Goal: Find specific page/section: Find specific page/section

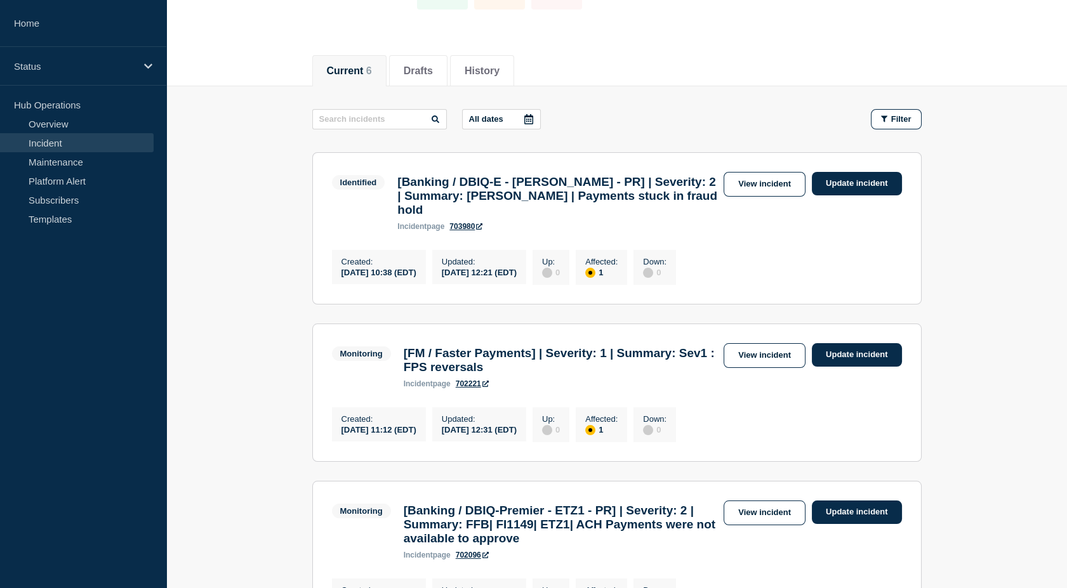
scroll to position [98, 0]
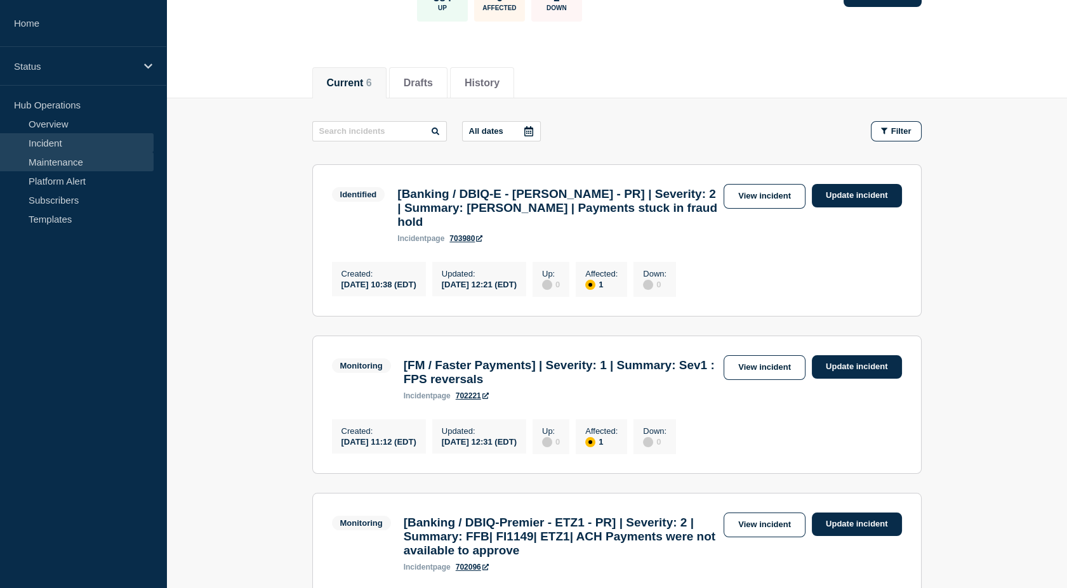
click at [72, 161] on link "Maintenance" at bounding box center [77, 161] width 154 height 19
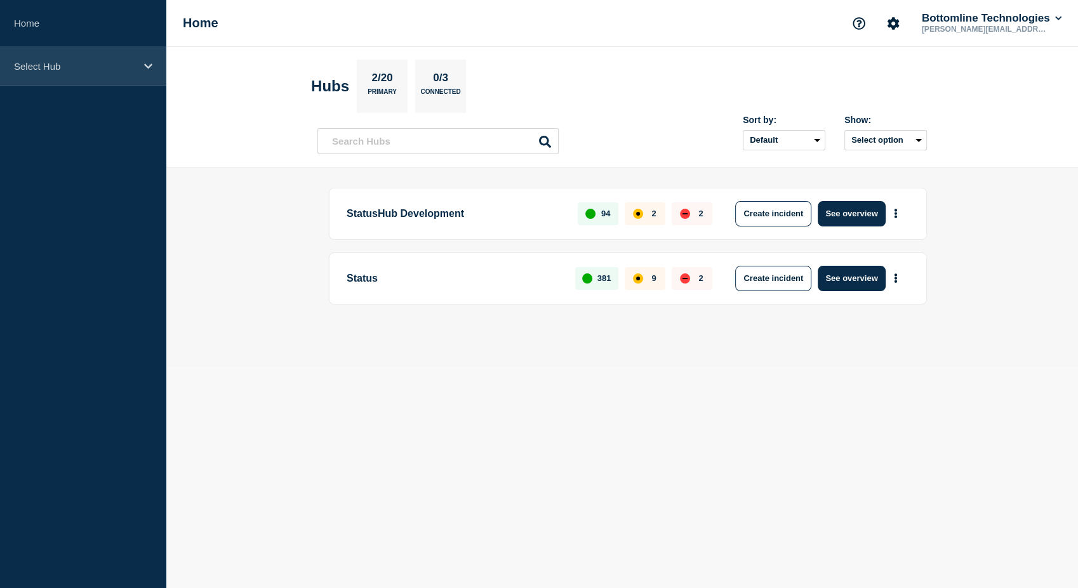
click at [147, 69] on icon at bounding box center [148, 67] width 8 height 10
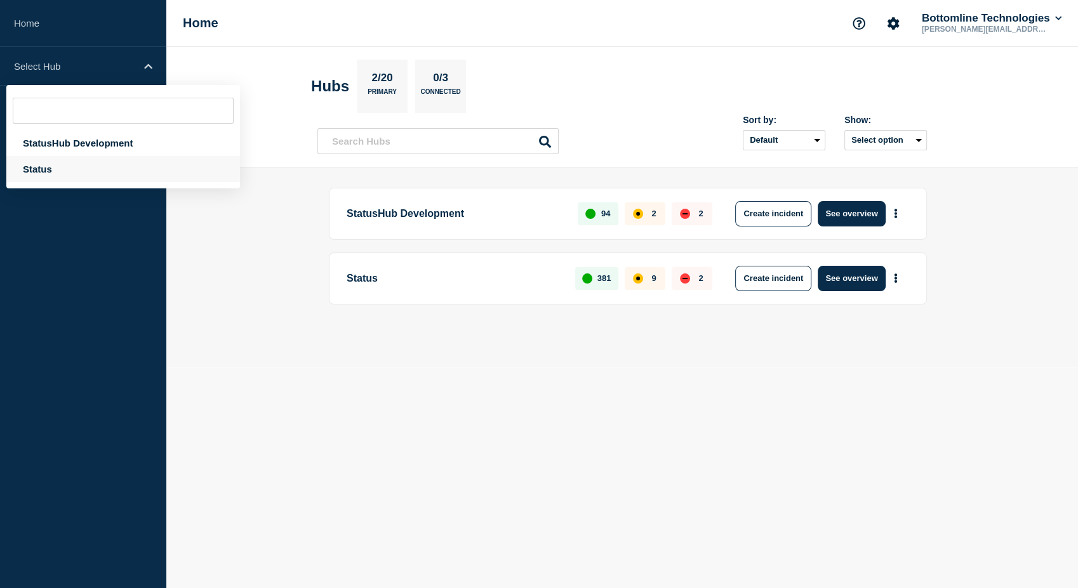
click at [55, 166] on div "Status" at bounding box center [123, 169] width 234 height 26
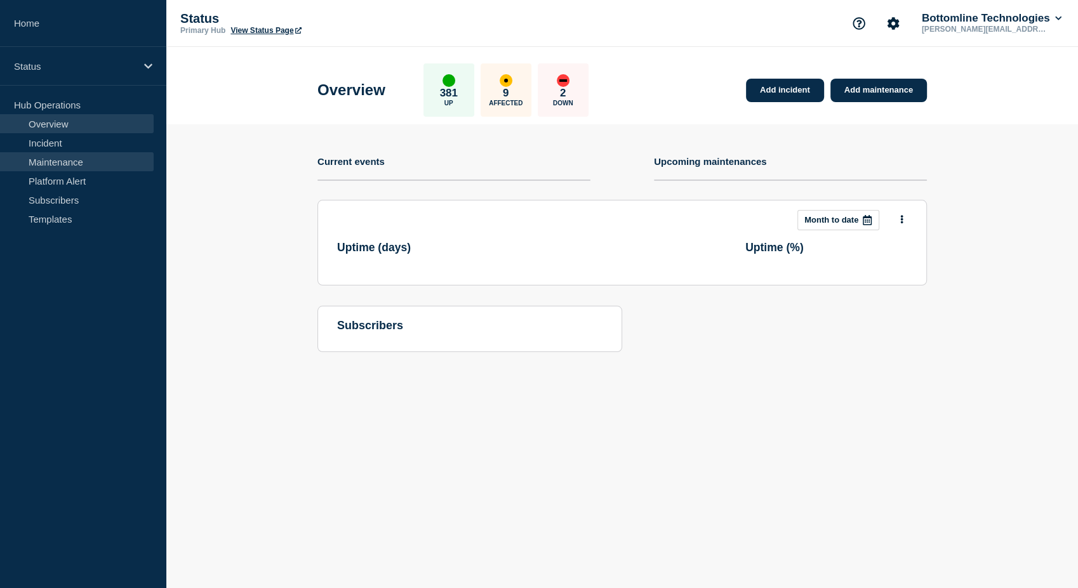
click at [67, 165] on link "Maintenance" at bounding box center [77, 161] width 154 height 19
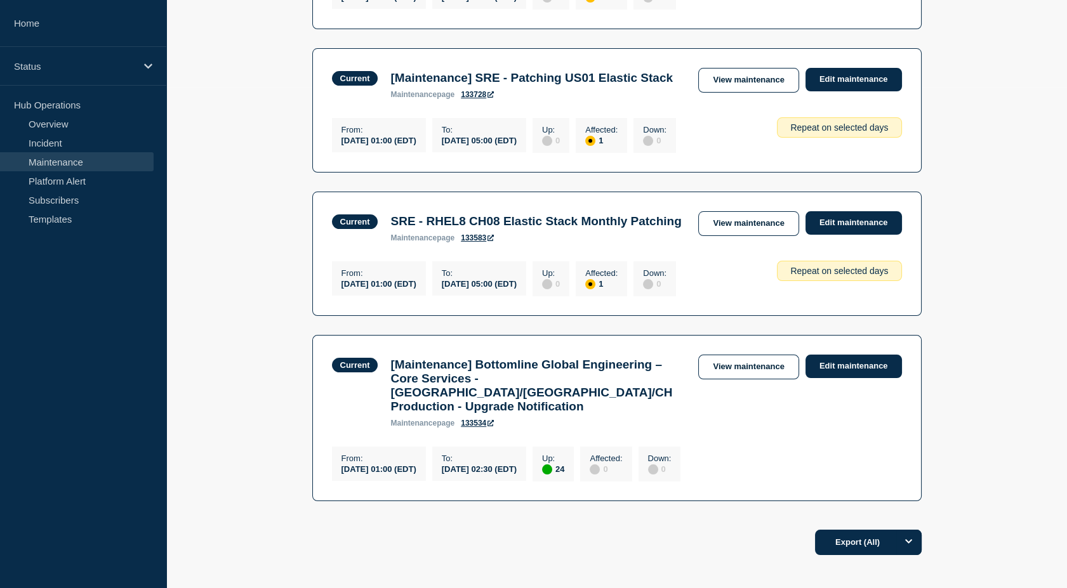
scroll to position [500, 0]
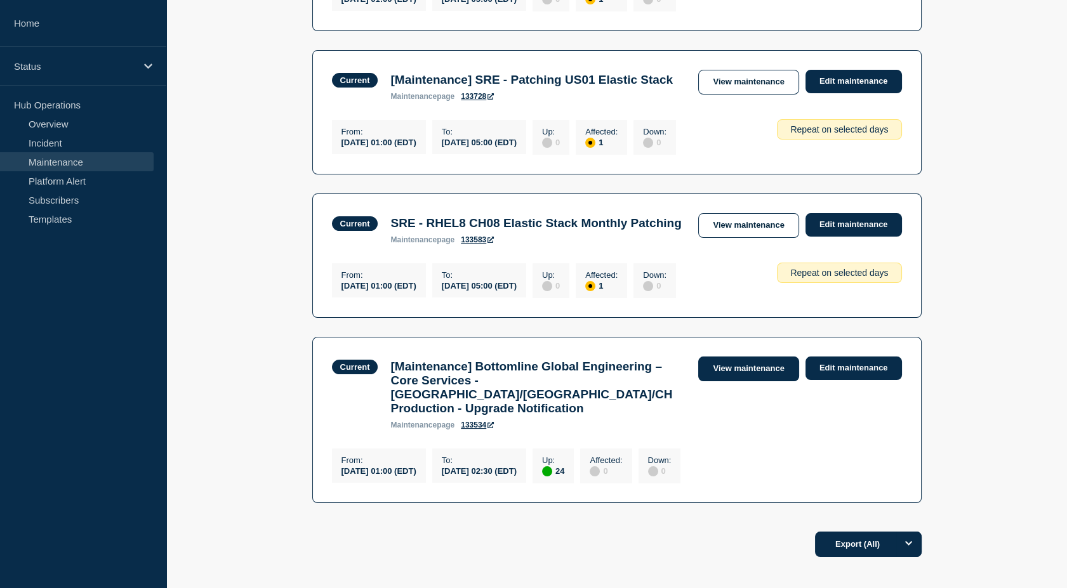
click at [730, 381] on link "View maintenance" at bounding box center [748, 369] width 100 height 25
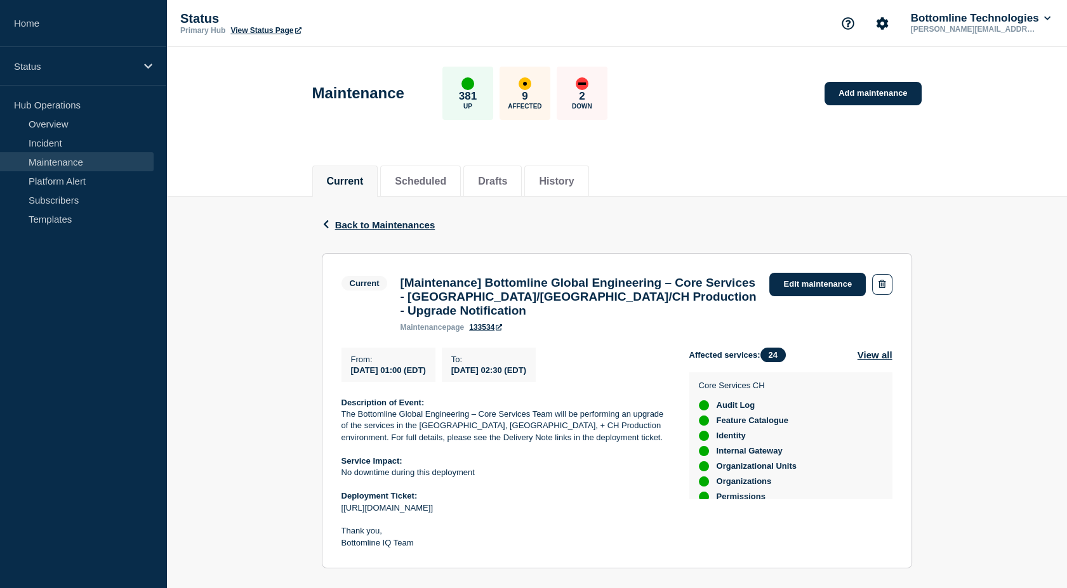
scroll to position [122, 0]
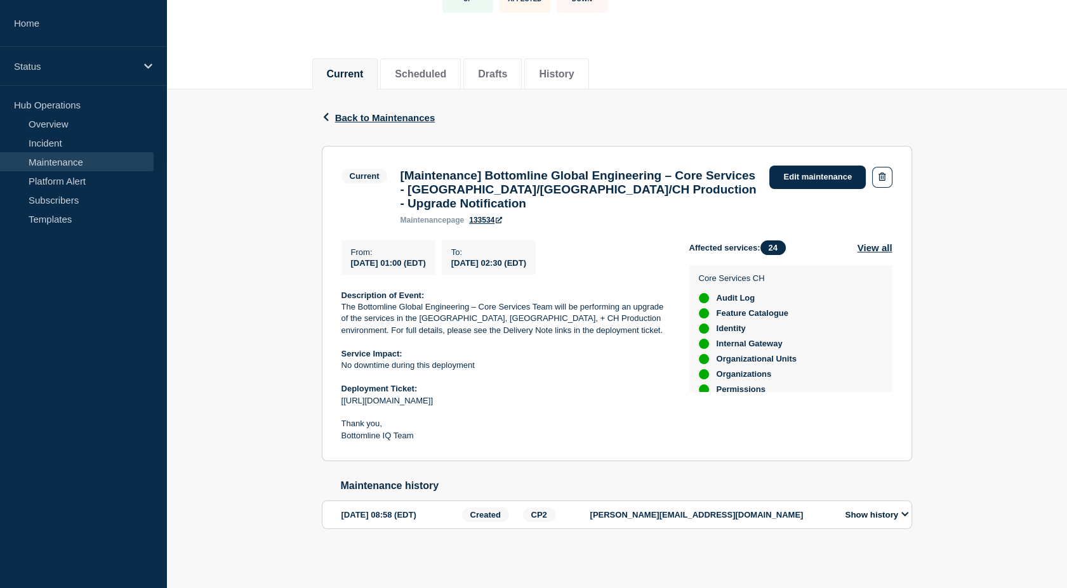
click at [905, 514] on icon at bounding box center [905, 514] width 8 height 8
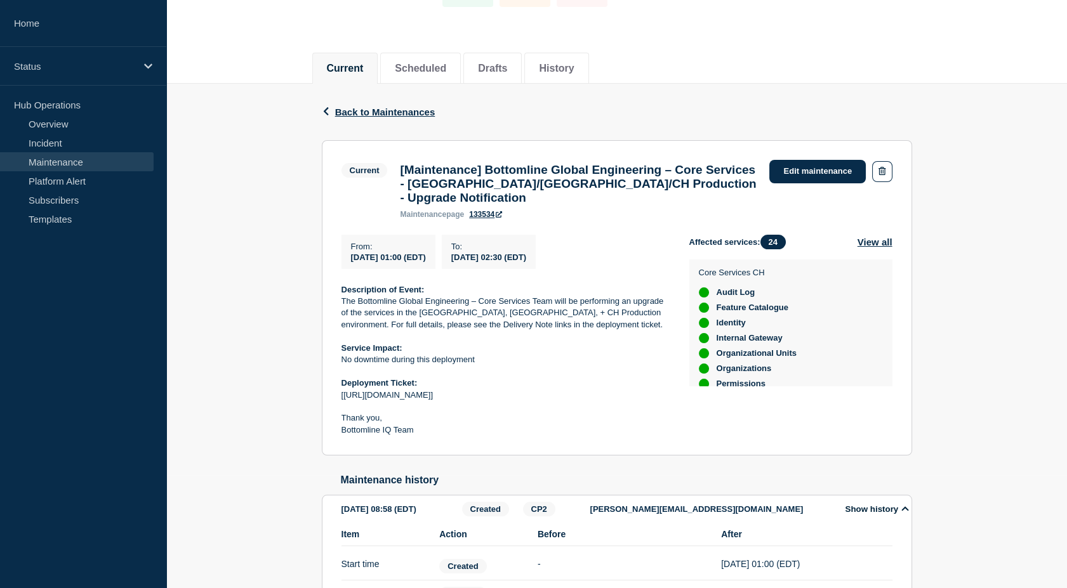
scroll to position [111, 0]
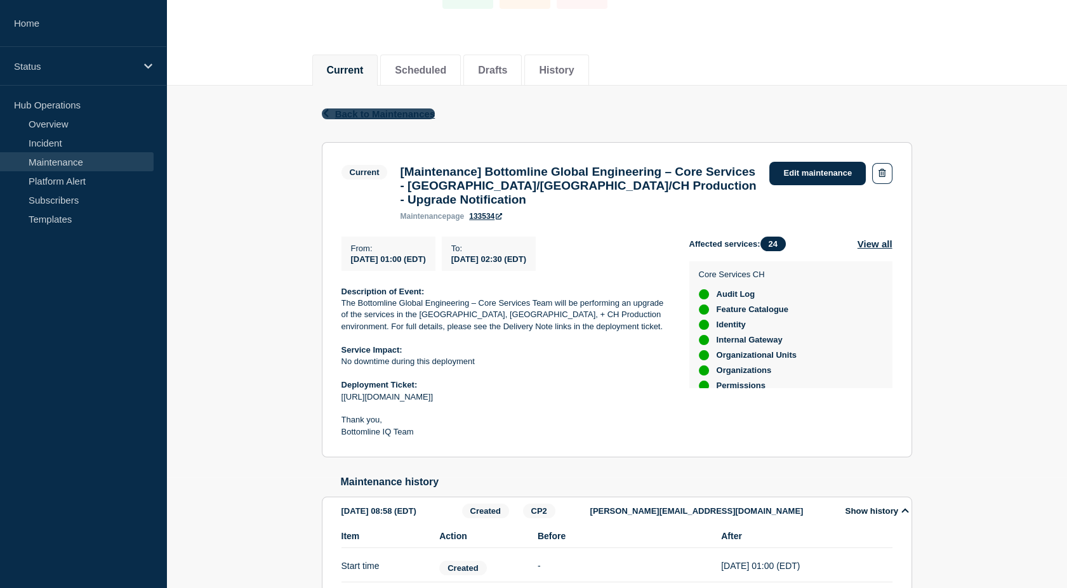
click at [394, 109] on span "Back to Maintenances" at bounding box center [385, 114] width 100 height 11
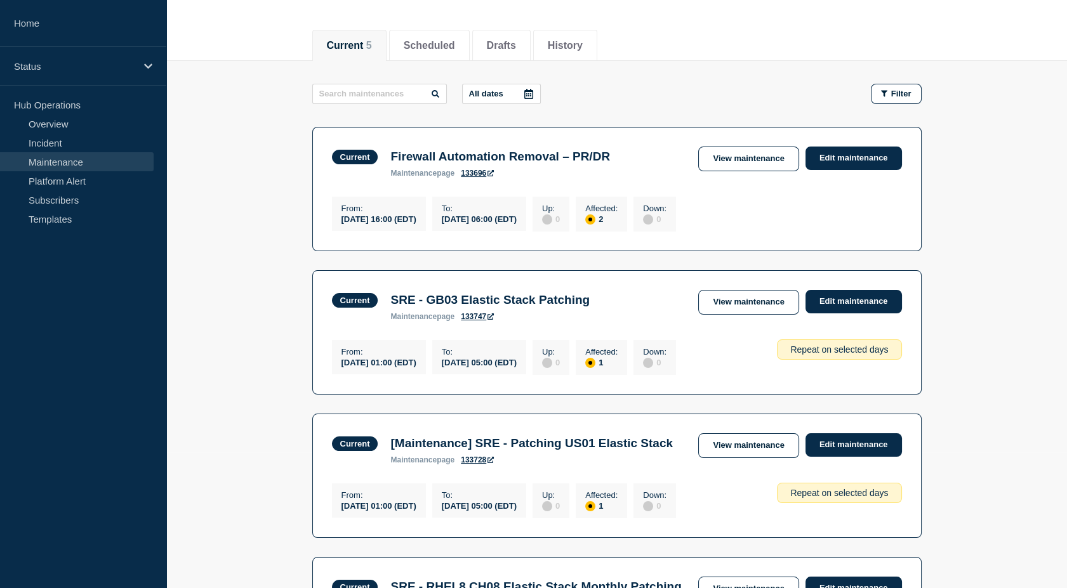
scroll to position [133, 0]
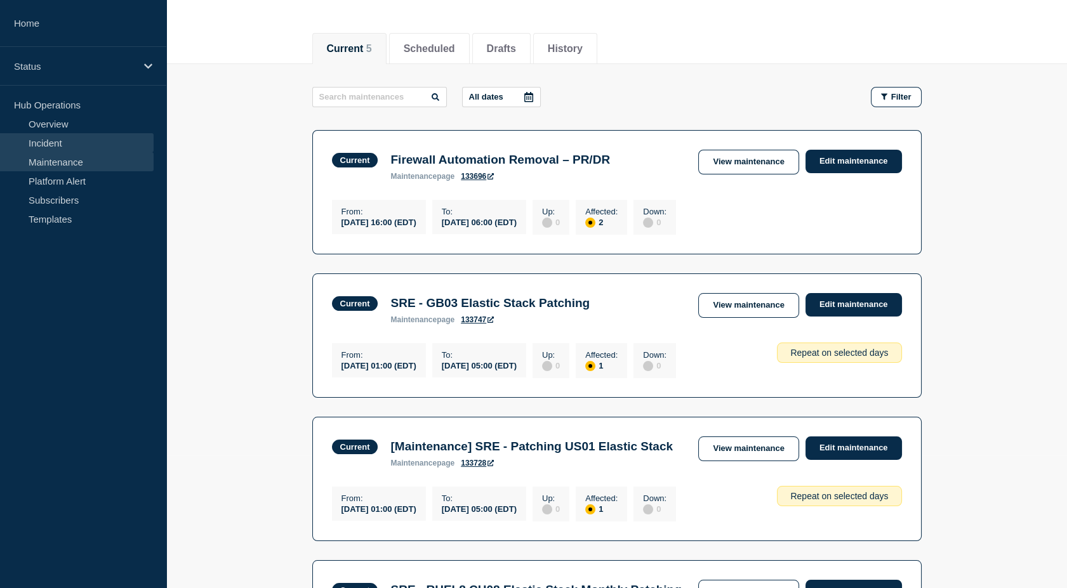
click at [61, 144] on link "Incident" at bounding box center [77, 142] width 154 height 19
